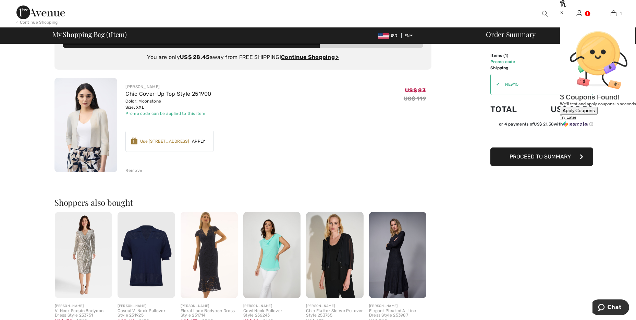
scroll to position [8, 0]
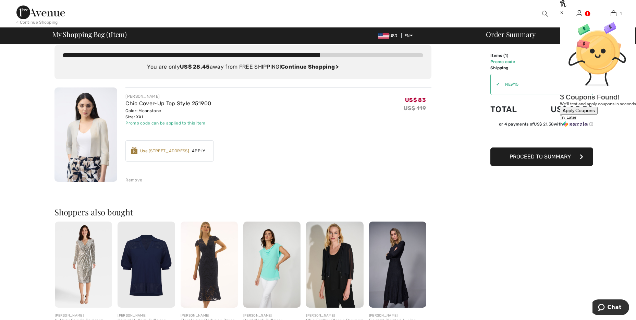
click at [77, 162] on img at bounding box center [85, 134] width 63 height 94
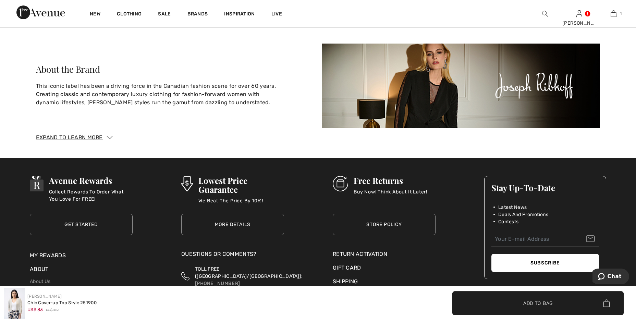
scroll to position [989, 0]
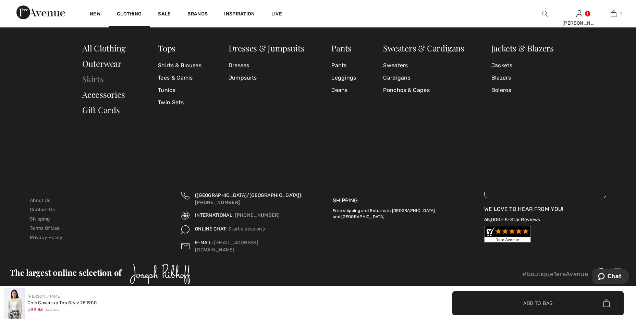
click at [96, 80] on link "Skirts" at bounding box center [93, 78] width 22 height 11
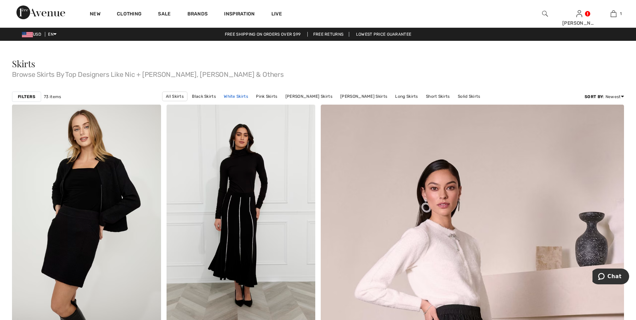
click at [245, 97] on link "White Skirts" at bounding box center [235, 96] width 31 height 9
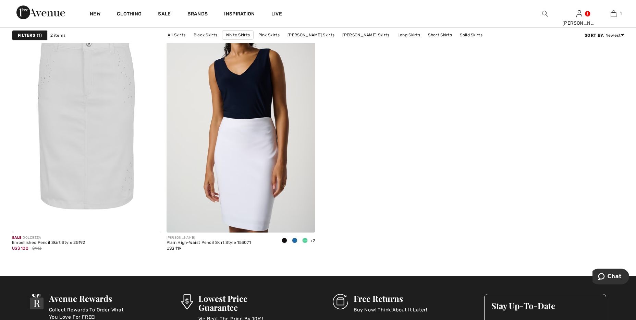
scroll to position [95, 0]
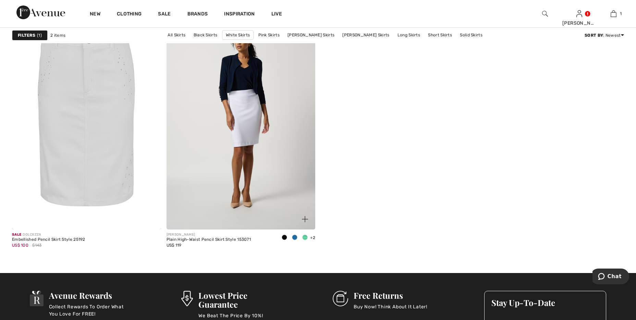
click at [195, 175] on img at bounding box center [241, 117] width 149 height 223
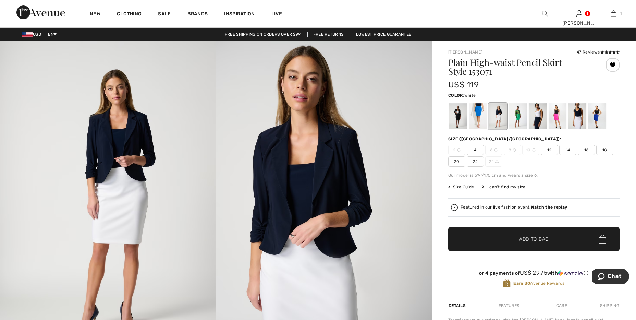
click at [576, 120] on div at bounding box center [578, 116] width 18 height 26
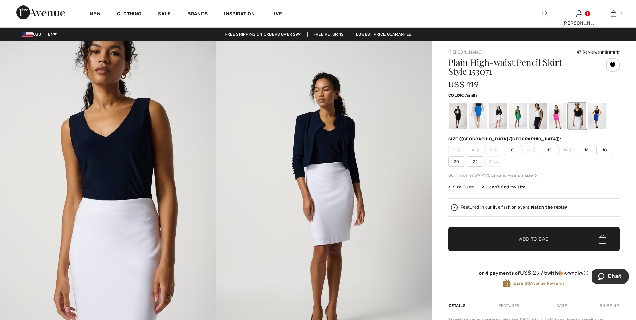
click at [502, 109] on div at bounding box center [498, 116] width 18 height 26
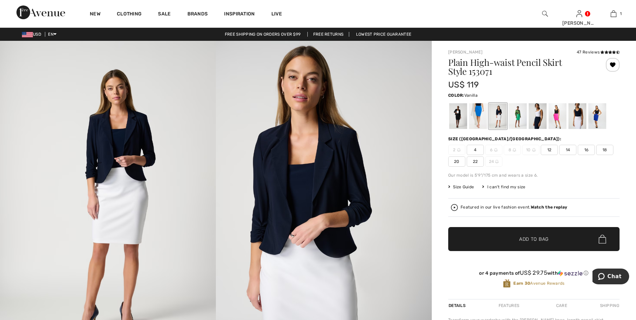
click at [590, 149] on span "16" at bounding box center [586, 150] width 17 height 10
click at [533, 233] on span "✔ Added to Bag Add to Bag" at bounding box center [533, 239] width 171 height 24
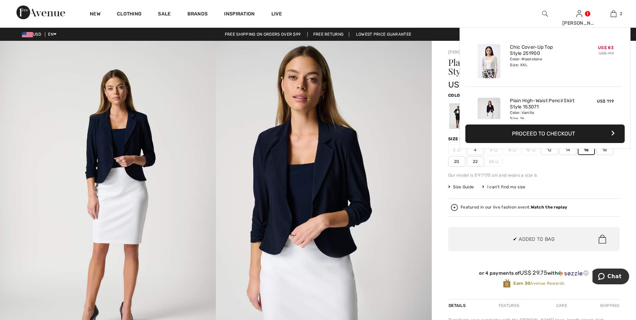
scroll to position [21, 0]
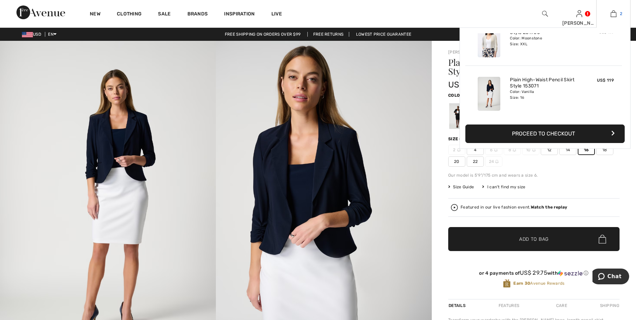
click at [613, 14] on img at bounding box center [614, 14] width 6 height 8
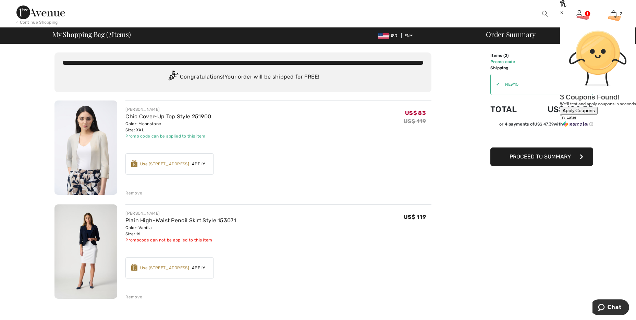
click at [513, 152] on button "Proceed to Summary" at bounding box center [541, 156] width 103 height 19
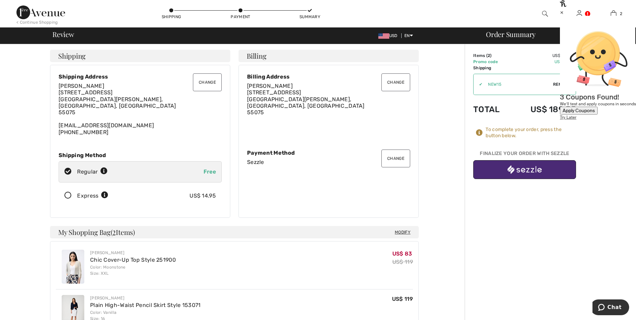
click at [501, 169] on button "button" at bounding box center [524, 169] width 103 height 19
